Goal: Task Accomplishment & Management: Use online tool/utility

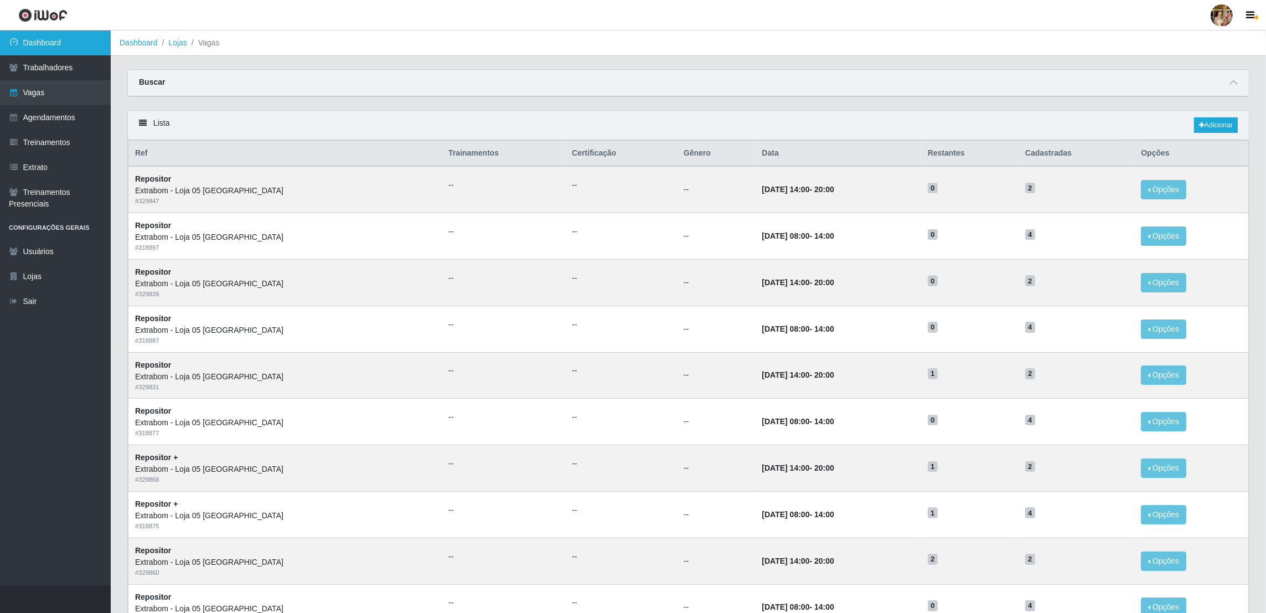
click at [63, 38] on link "Dashboard" at bounding box center [55, 42] width 111 height 25
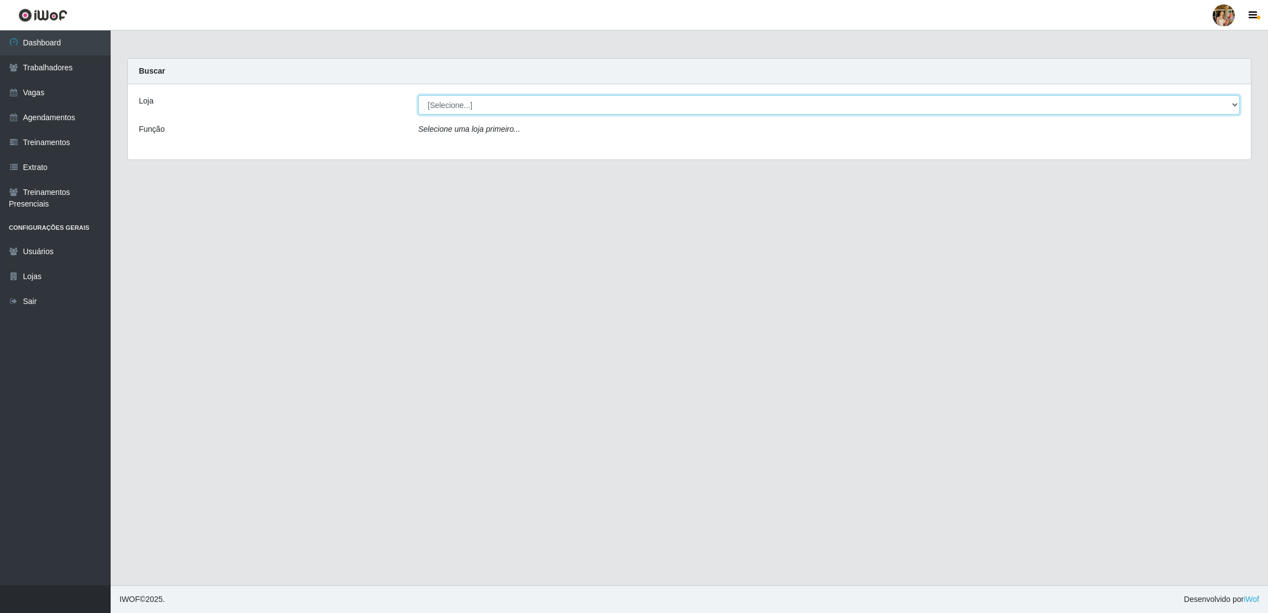
click at [457, 107] on select "[Selecione...] Atacado Vem - [GEOGRAPHIC_DATA] 30 Laranjeiras Velha Atacado Vem…" at bounding box center [829, 104] width 822 height 19
click at [418, 95] on select "[Selecione...] Atacado Vem - [GEOGRAPHIC_DATA] 30 Laranjeiras Velha Atacado Vem…" at bounding box center [829, 104] width 822 height 19
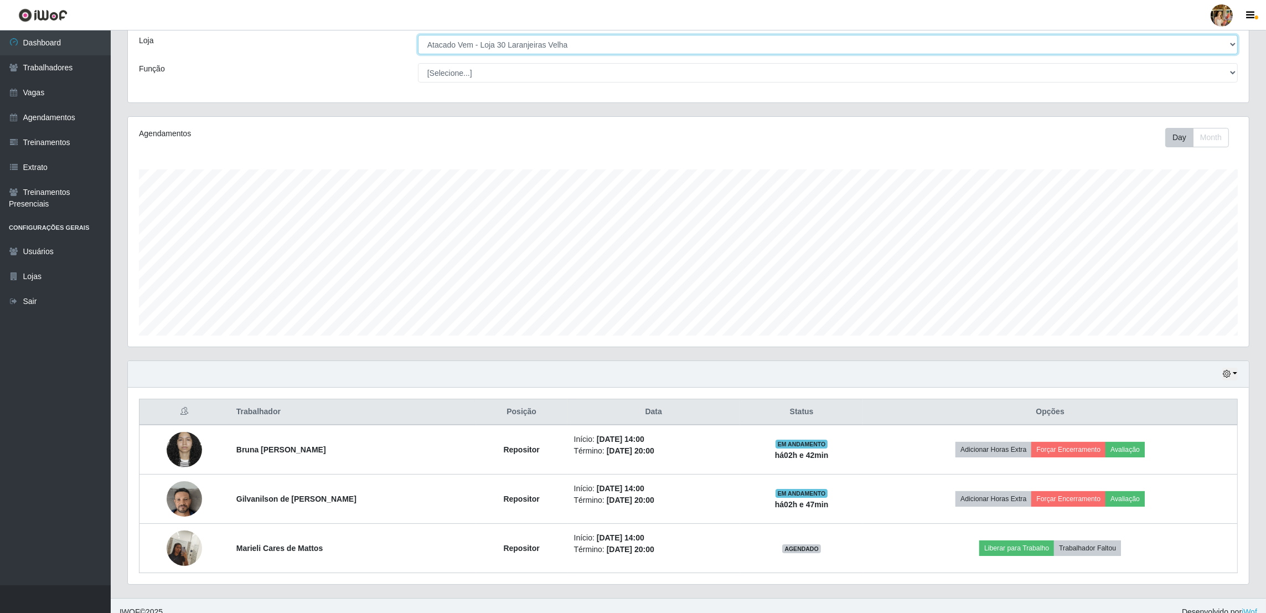
scroll to position [230, 1121]
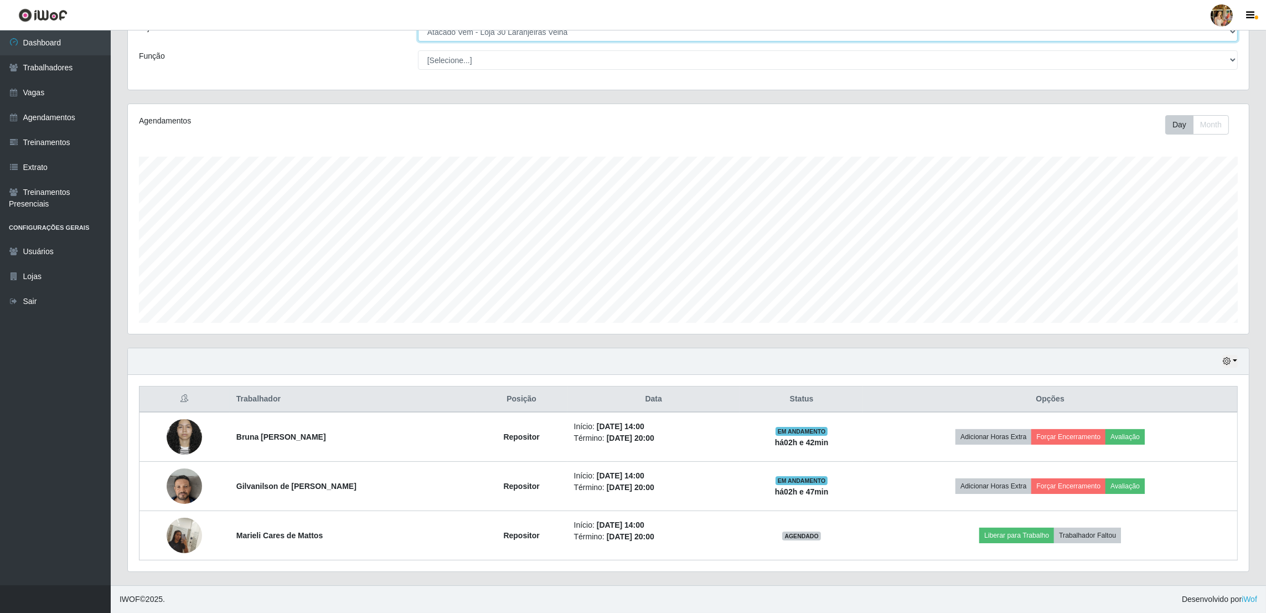
click at [483, 38] on select "[Selecione...] Atacado Vem - [GEOGRAPHIC_DATA] 30 Laranjeiras Velha Atacado Vem…" at bounding box center [828, 31] width 820 height 19
click at [418, 42] on select "[Selecione...] Atacado Vem - [GEOGRAPHIC_DATA] 30 Laranjeiras Velha Atacado Vem…" at bounding box center [828, 31] width 820 height 19
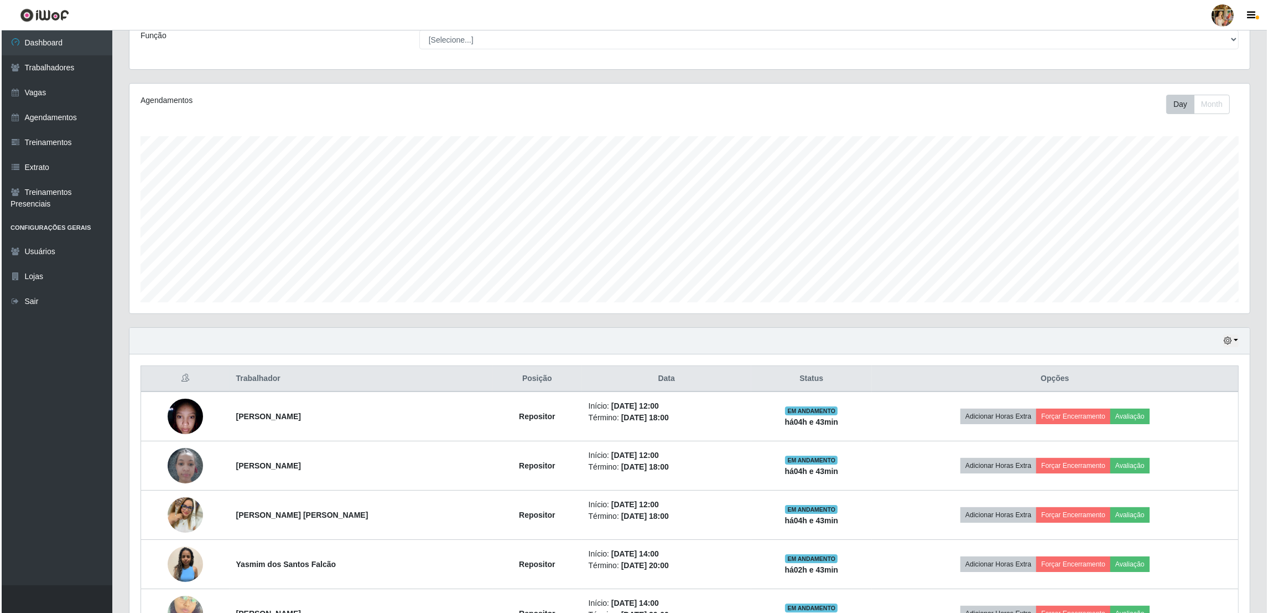
scroll to position [0, 0]
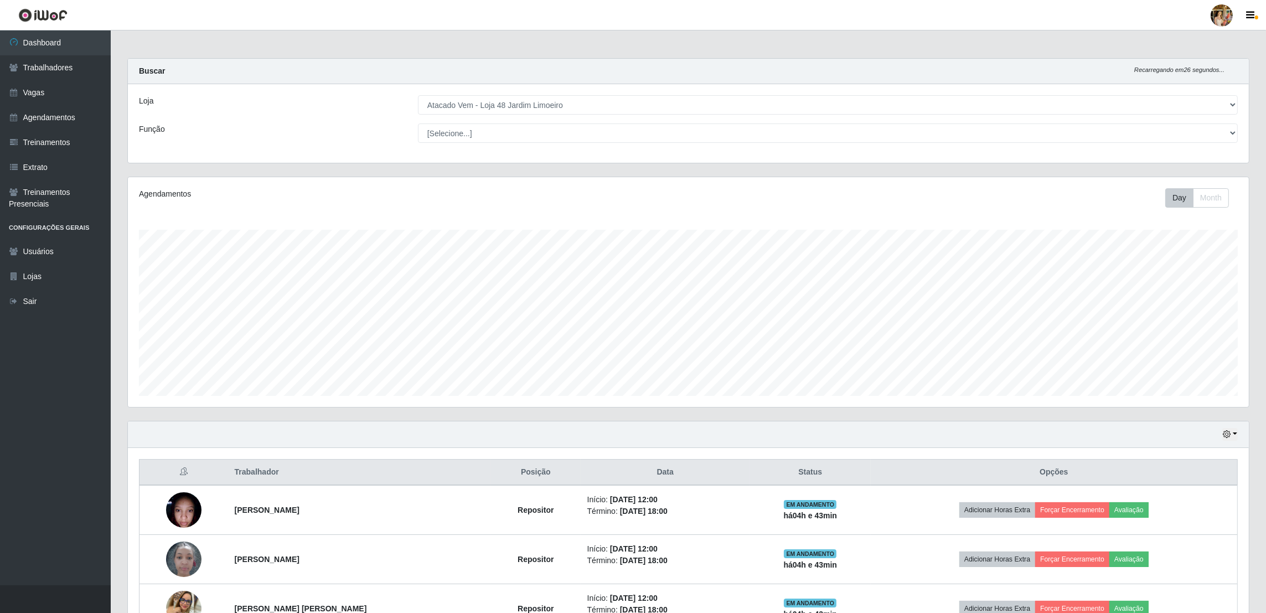
click at [537, 94] on div "Loja [Selecione...] Atacado Vem - [GEOGRAPHIC_DATA] 30 Laranjeiras Velha Atacad…" at bounding box center [688, 123] width 1121 height 79
click at [536, 96] on select "[Selecione...] Atacado Vem - [GEOGRAPHIC_DATA] 30 Laranjeiras Velha Atacado Vem…" at bounding box center [828, 104] width 820 height 19
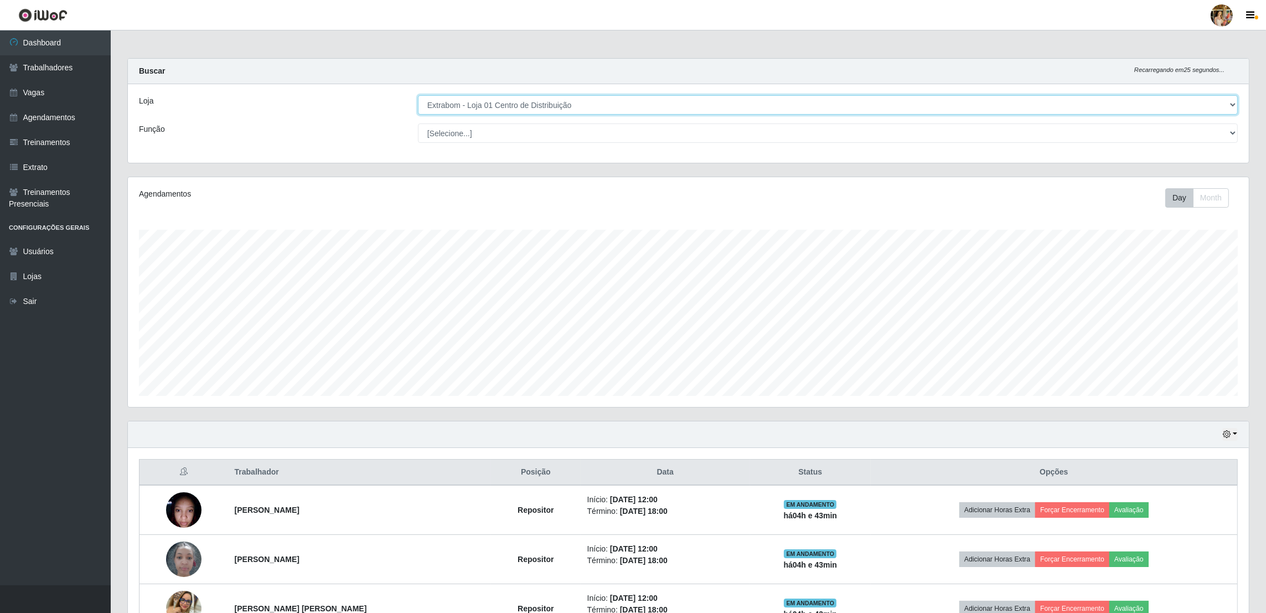
click at [418, 95] on select "[Selecione...] Atacado Vem - [GEOGRAPHIC_DATA] 30 Laranjeiras Velha Atacado Vem…" at bounding box center [828, 104] width 820 height 19
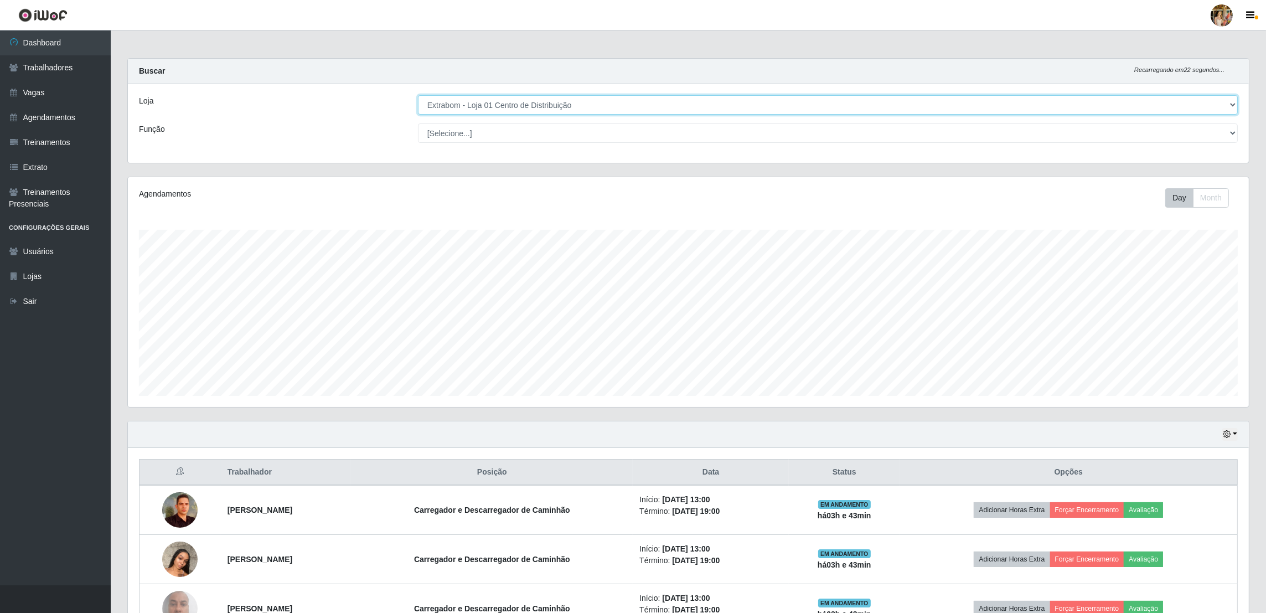
click at [517, 104] on select "[Selecione...] Atacado Vem - [GEOGRAPHIC_DATA] 30 Laranjeiras Velha Atacado Vem…" at bounding box center [828, 104] width 820 height 19
click at [509, 113] on select "[Selecione...] Atacado Vem - [GEOGRAPHIC_DATA] 30 Laranjeiras Velha Atacado Vem…" at bounding box center [828, 104] width 820 height 19
click at [418, 95] on select "[Selecione...] Atacado Vem - [GEOGRAPHIC_DATA] 30 Laranjeiras Velha Atacado Vem…" at bounding box center [828, 104] width 820 height 19
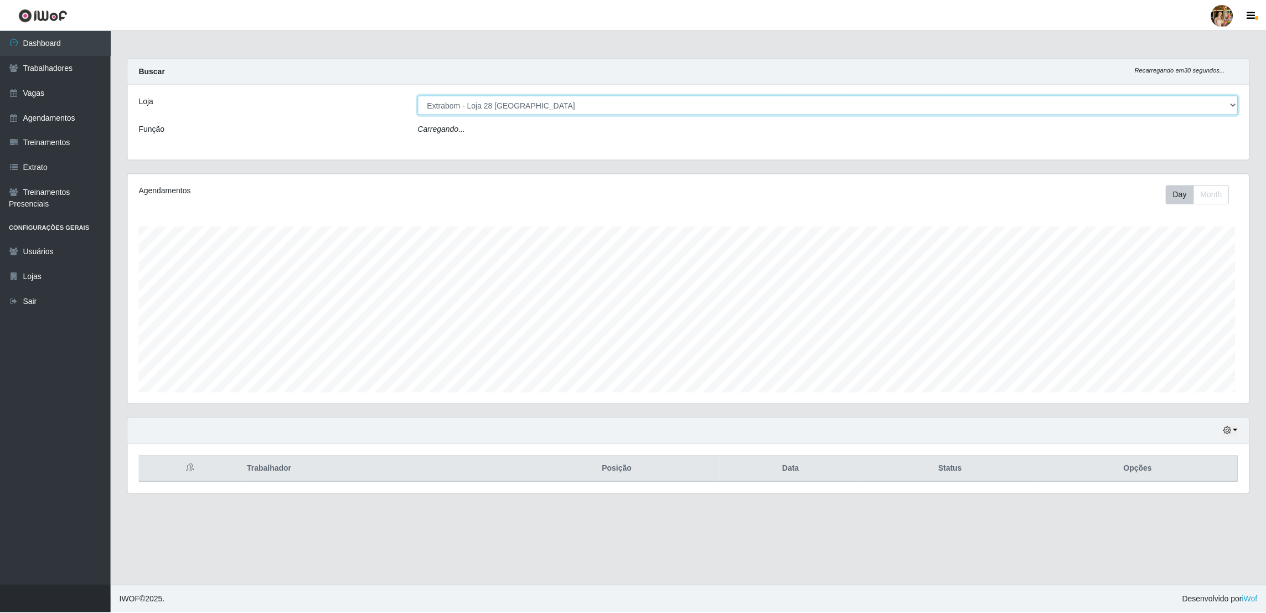
scroll to position [230, 1123]
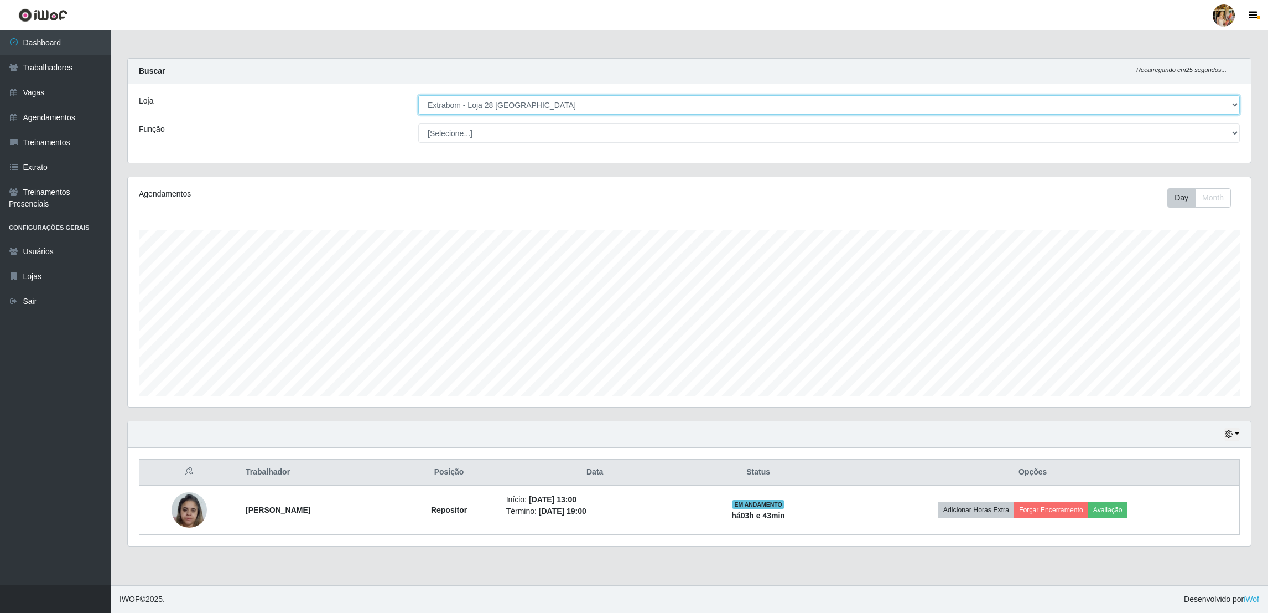
click at [505, 106] on select "[Selecione...] Atacado Vem - [GEOGRAPHIC_DATA] 30 Laranjeiras Velha Atacado Vem…" at bounding box center [829, 104] width 822 height 19
select select "470"
click at [418, 95] on select "[Selecione...] Atacado Vem - [GEOGRAPHIC_DATA] 30 Laranjeiras Velha Atacado Vem…" at bounding box center [829, 104] width 822 height 19
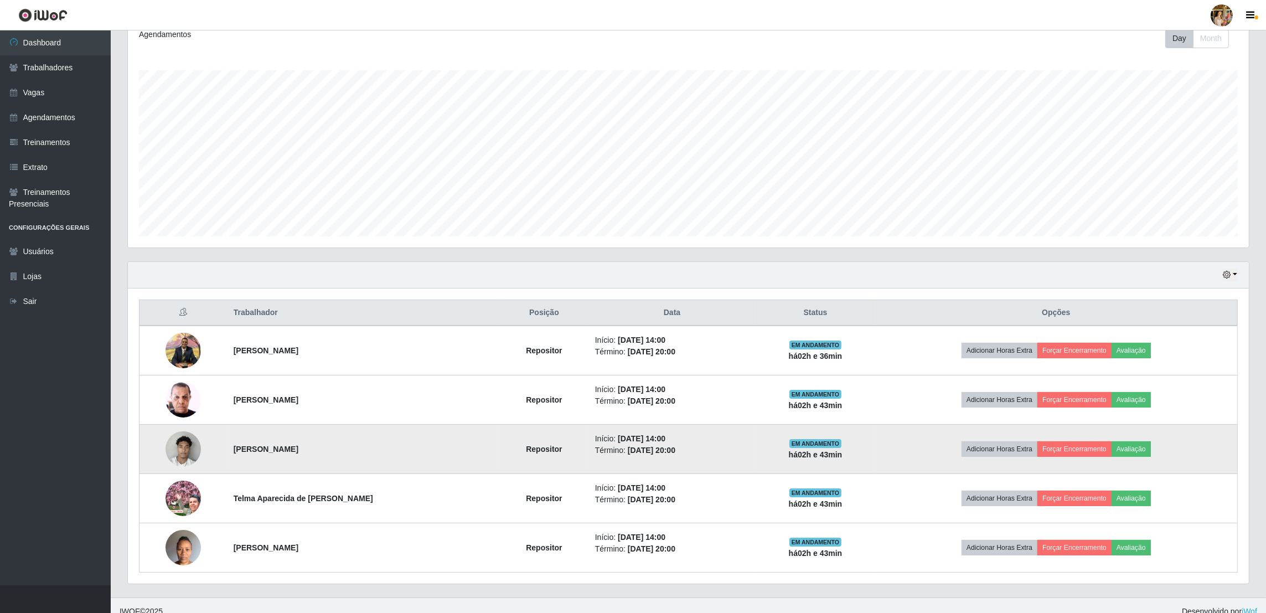
scroll to position [173, 0]
